Goal: Task Accomplishment & Management: Use online tool/utility

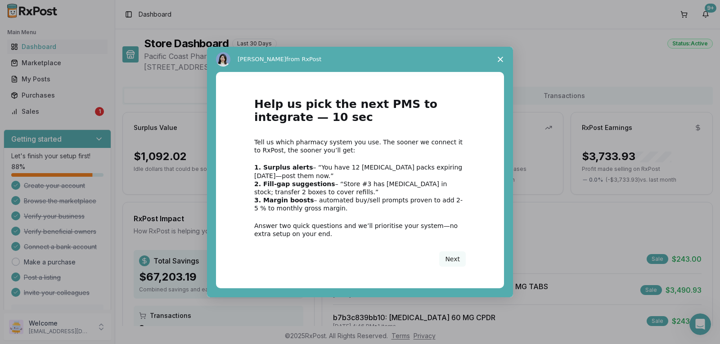
click at [500, 57] on icon "Close survey" at bounding box center [500, 59] width 5 height 5
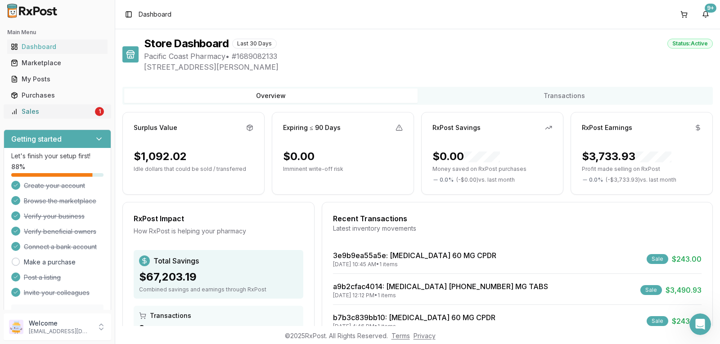
click at [26, 110] on div "Sales" at bounding box center [52, 111] width 82 height 9
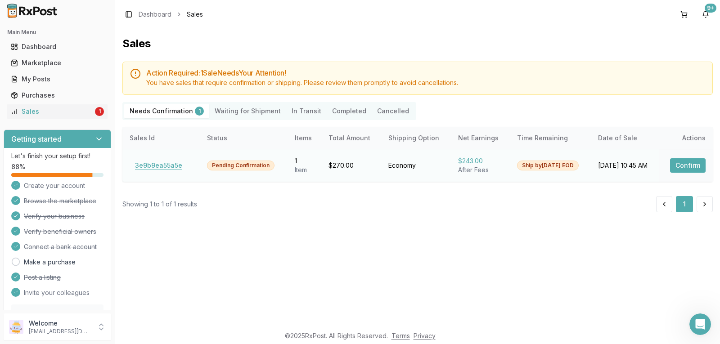
click at [165, 166] on button "3e9b9ea55a5e" at bounding box center [159, 165] width 58 height 14
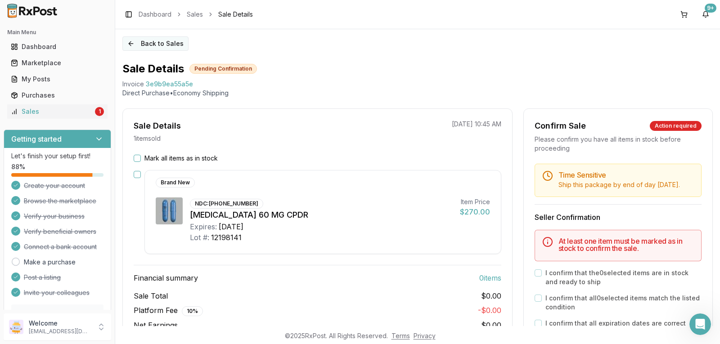
click at [170, 44] on button "Back to Sales" at bounding box center [155, 43] width 66 height 14
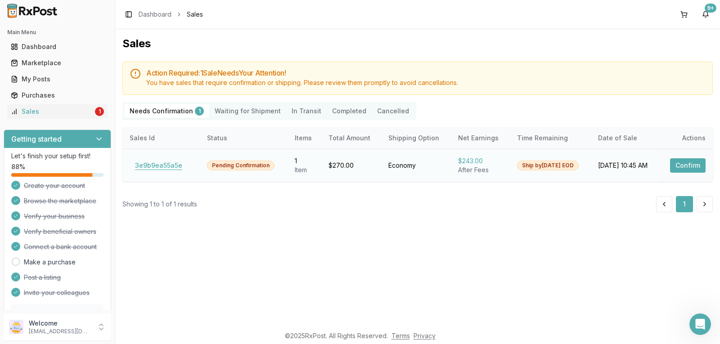
click at [169, 169] on button "3e9b9ea55a5e" at bounding box center [159, 165] width 58 height 14
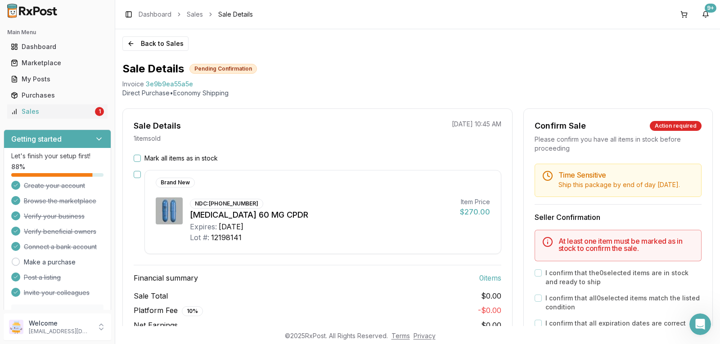
click at [136, 156] on button "Mark all items as in stock" at bounding box center [137, 158] width 7 height 7
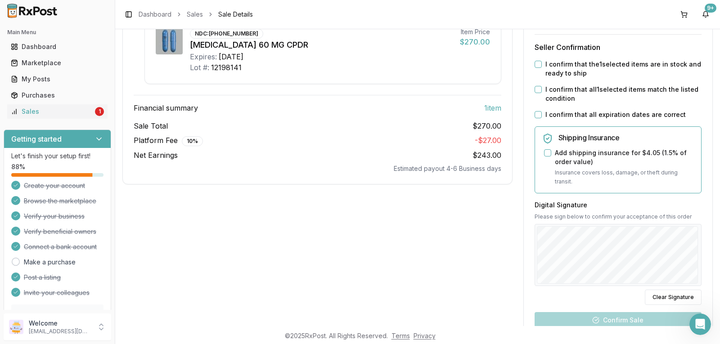
scroll to position [144, 0]
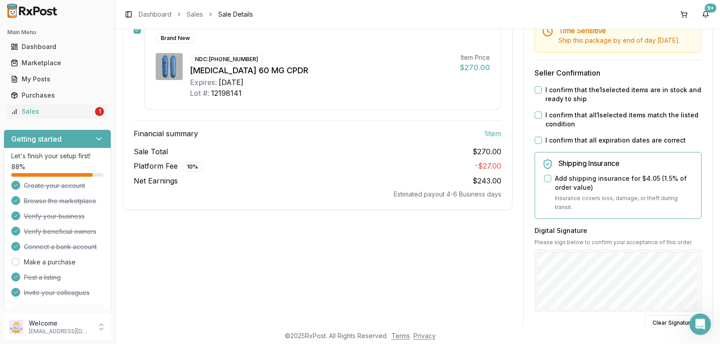
click at [538, 94] on button "I confirm that the 1 selected items are in stock and ready to ship" at bounding box center [537, 89] width 7 height 7
click at [537, 119] on button "I confirm that all 1 selected items match the listed condition" at bounding box center [537, 115] width 7 height 7
click at [534, 144] on button "I confirm that all expiration dates are correct" at bounding box center [537, 140] width 7 height 7
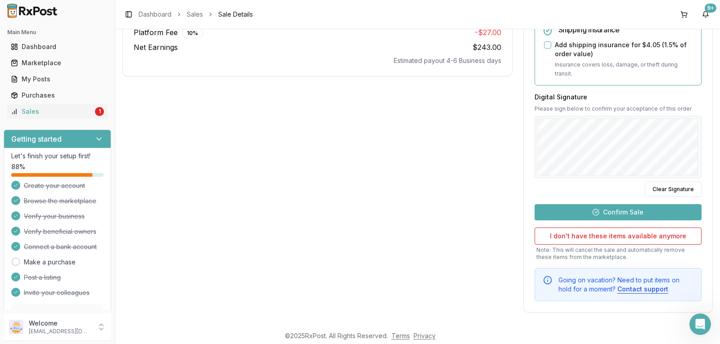
scroll to position [279, 0]
click at [631, 216] on button "Confirm Sale" at bounding box center [617, 211] width 167 height 16
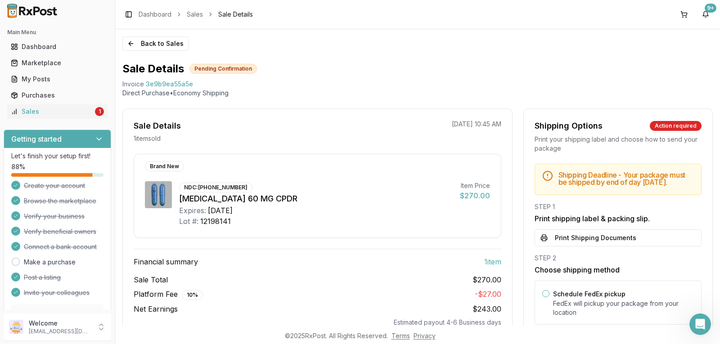
scroll to position [45, 0]
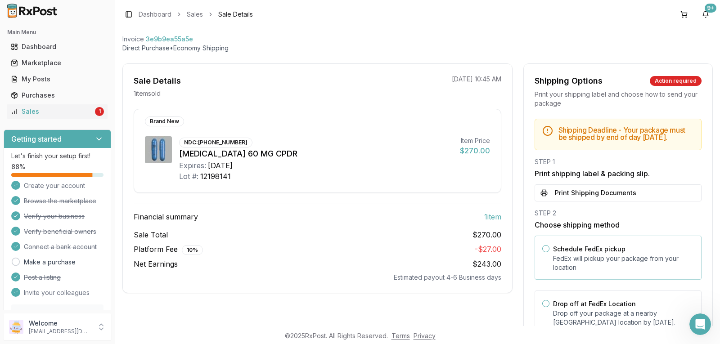
click at [546, 252] on button "Schedule FedEx pickup" at bounding box center [545, 248] width 7 height 7
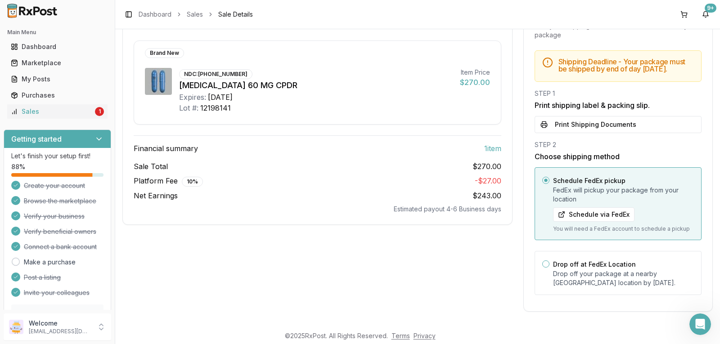
scroll to position [121, 0]
click at [605, 210] on button "Schedule via FedEx" at bounding box center [593, 214] width 81 height 14
click at [618, 121] on button "Print Shipping Documents" at bounding box center [617, 124] width 167 height 17
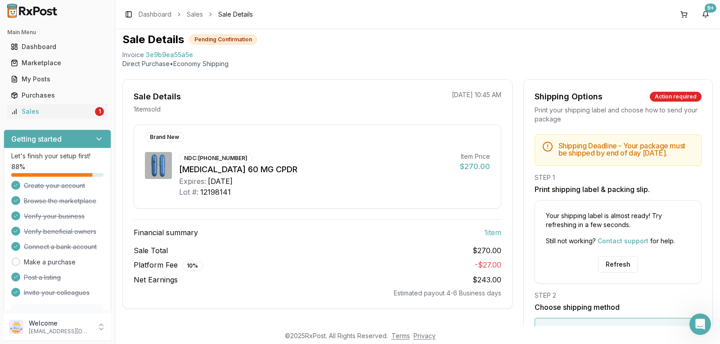
scroll to position [45, 0]
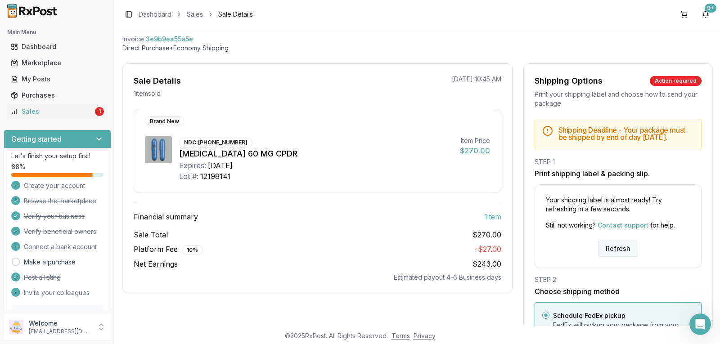
click at [619, 256] on button "Refresh" at bounding box center [618, 249] width 40 height 16
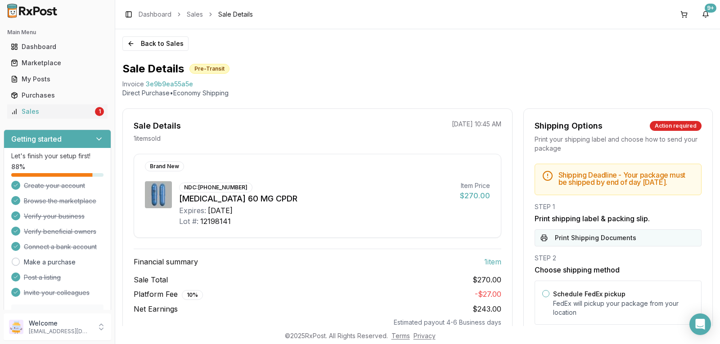
click at [629, 247] on button "Print Shipping Documents" at bounding box center [617, 237] width 167 height 17
click at [152, 45] on button "Back to Sales" at bounding box center [155, 43] width 66 height 14
